Goal: Information Seeking & Learning: Learn about a topic

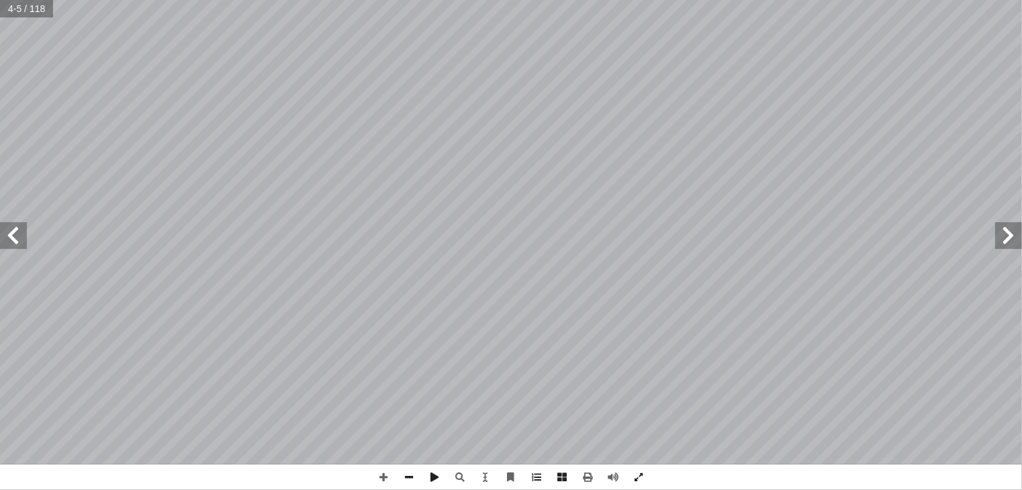
click at [17, 233] on span at bounding box center [13, 235] width 27 height 27
click at [1002, 232] on span at bounding box center [1008, 235] width 27 height 27
click at [11, 244] on span at bounding box center [13, 235] width 27 height 27
click at [16, 236] on span at bounding box center [13, 235] width 27 height 27
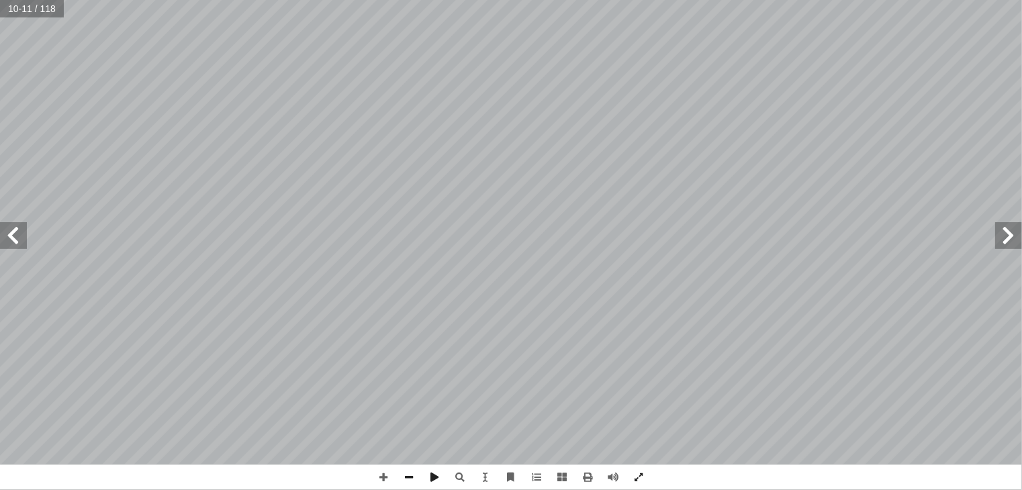
click at [1010, 233] on span at bounding box center [1008, 235] width 27 height 27
click at [5, 235] on span at bounding box center [13, 235] width 27 height 27
click at [15, 236] on span at bounding box center [13, 235] width 27 height 27
click at [19, 234] on span at bounding box center [13, 235] width 27 height 27
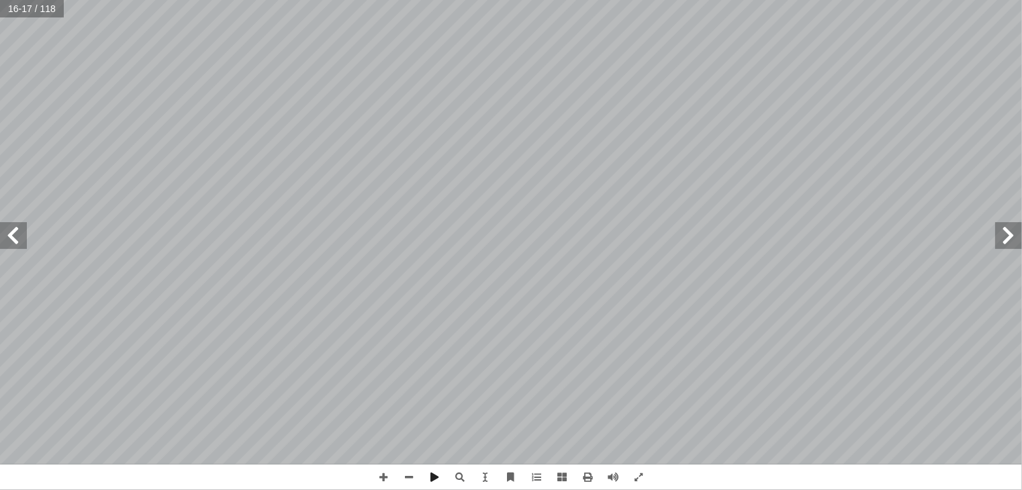
click at [19, 234] on span at bounding box center [13, 235] width 27 height 27
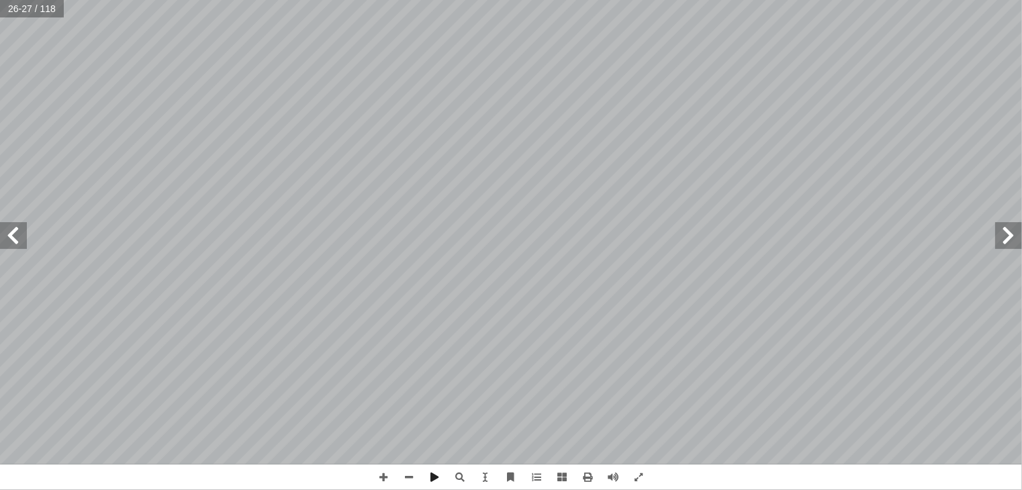
click at [19, 234] on span at bounding box center [13, 235] width 27 height 27
click at [2, 240] on span at bounding box center [13, 235] width 27 height 27
click at [1004, 236] on span at bounding box center [1008, 235] width 27 height 27
